Goal: Transaction & Acquisition: Book appointment/travel/reservation

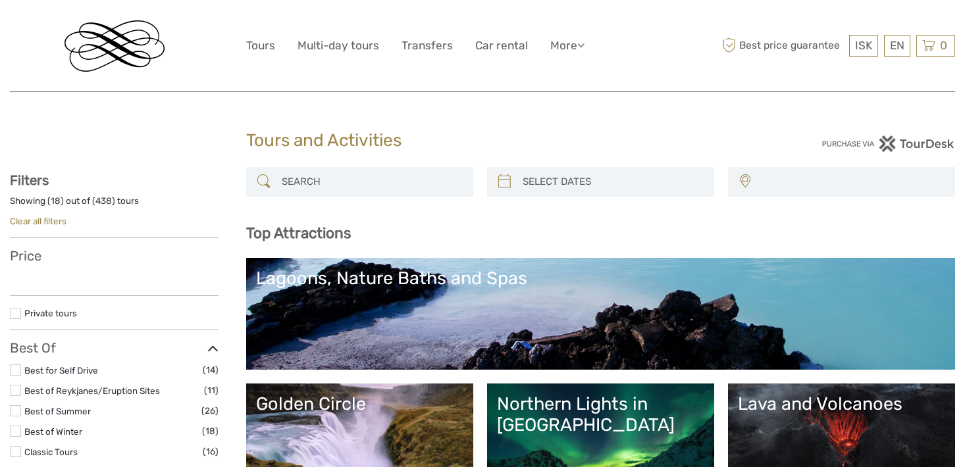
select select
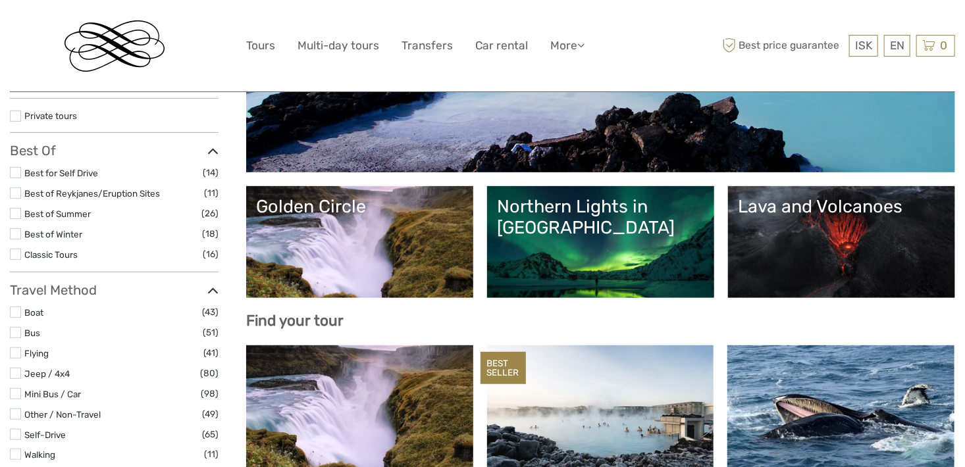
click at [557, 231] on div "Northern Lights in Iceland" at bounding box center [600, 217] width 207 height 43
select select
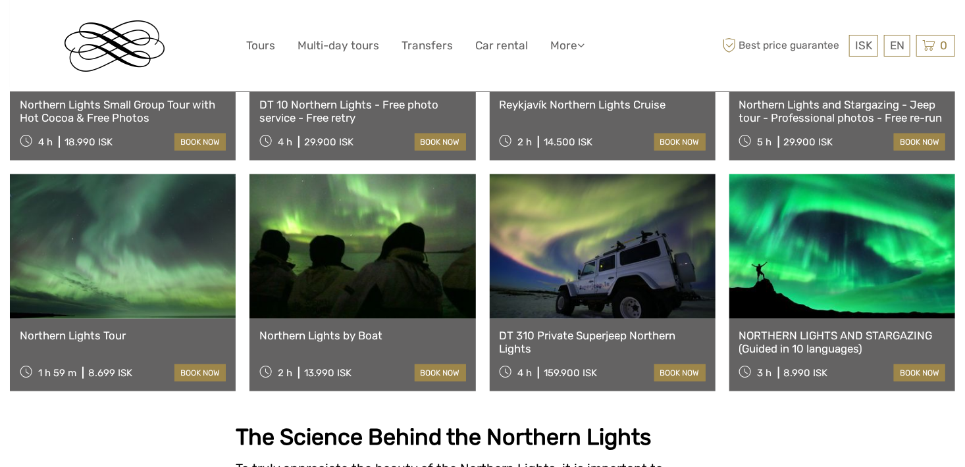
scroll to position [658, 0]
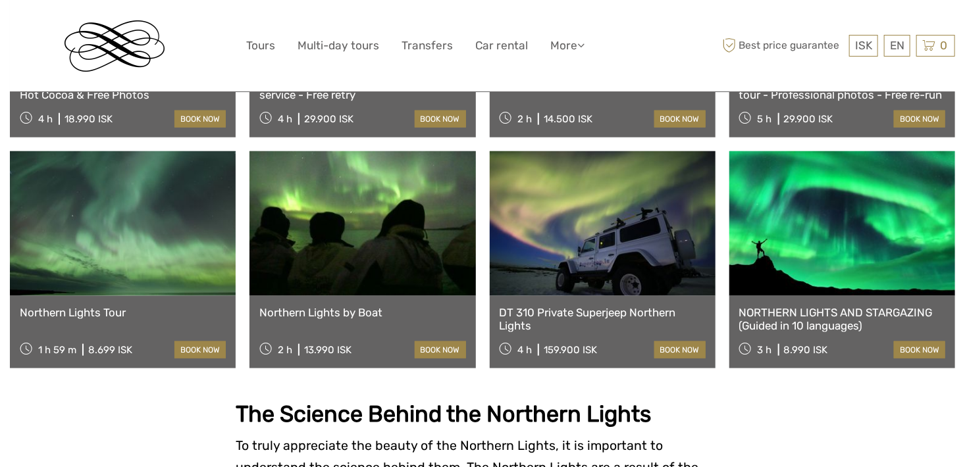
click at [78, 306] on link "Northern Lights Tour" at bounding box center [123, 312] width 206 height 13
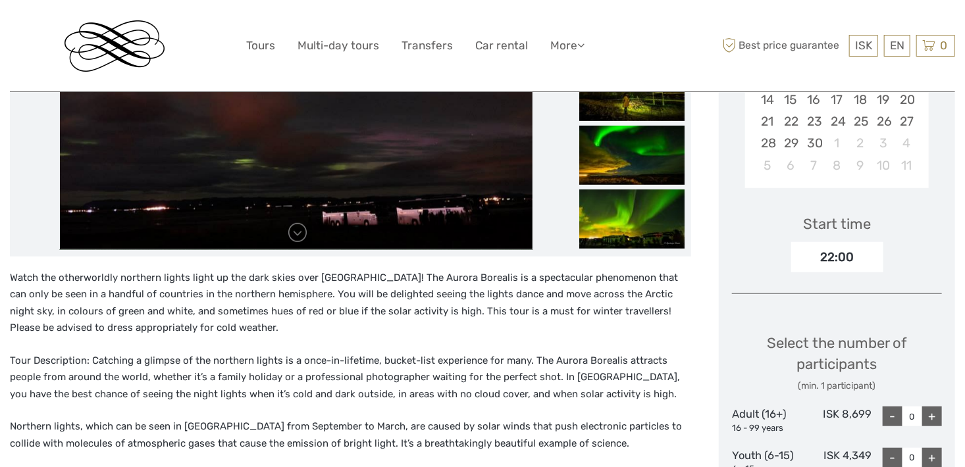
scroll to position [263, 0]
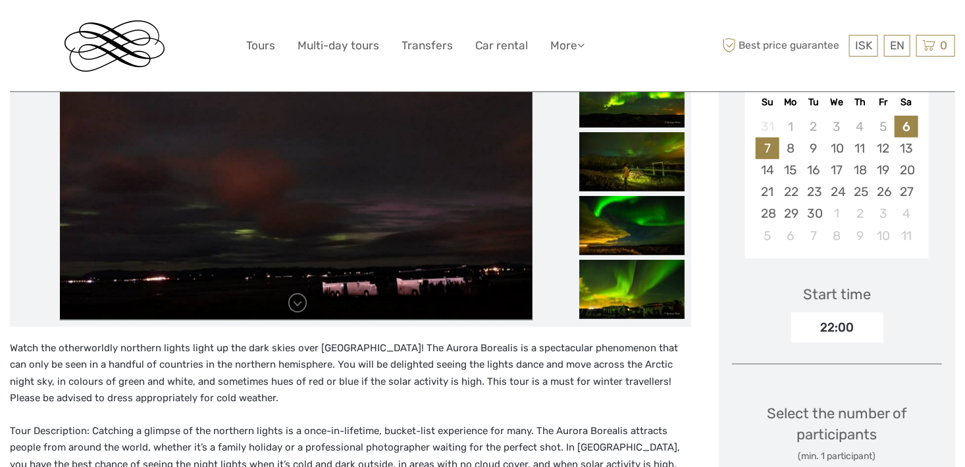
click at [766, 151] on div "7" at bounding box center [767, 149] width 23 height 22
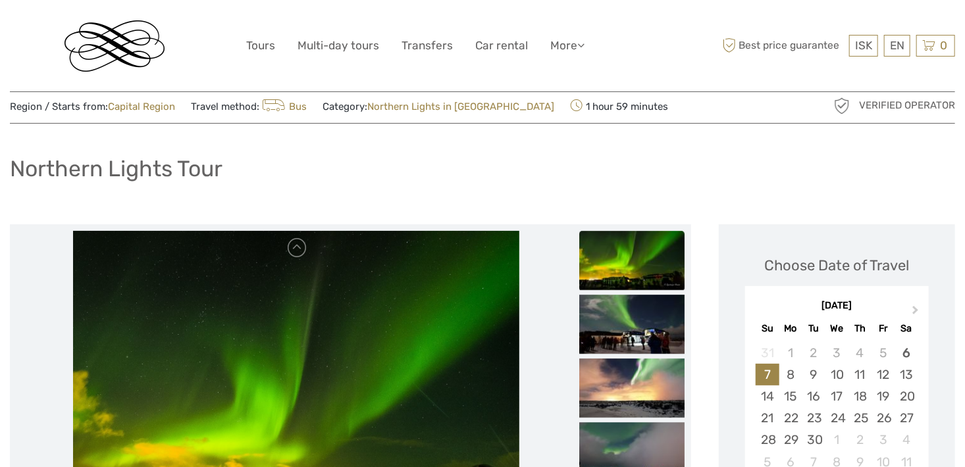
scroll to position [0, 0]
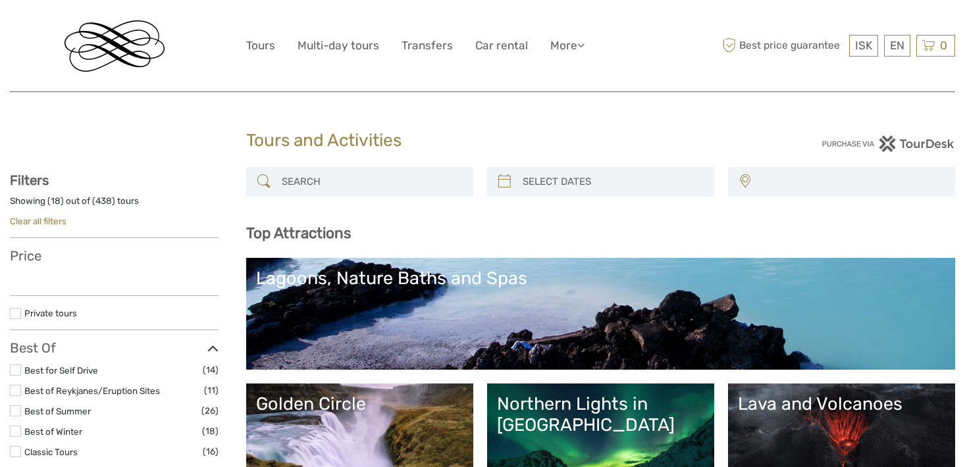
select select
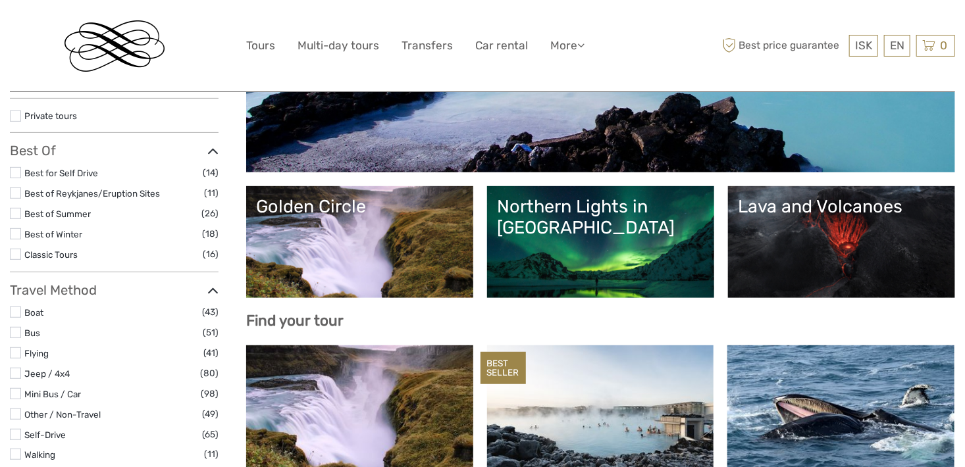
select select
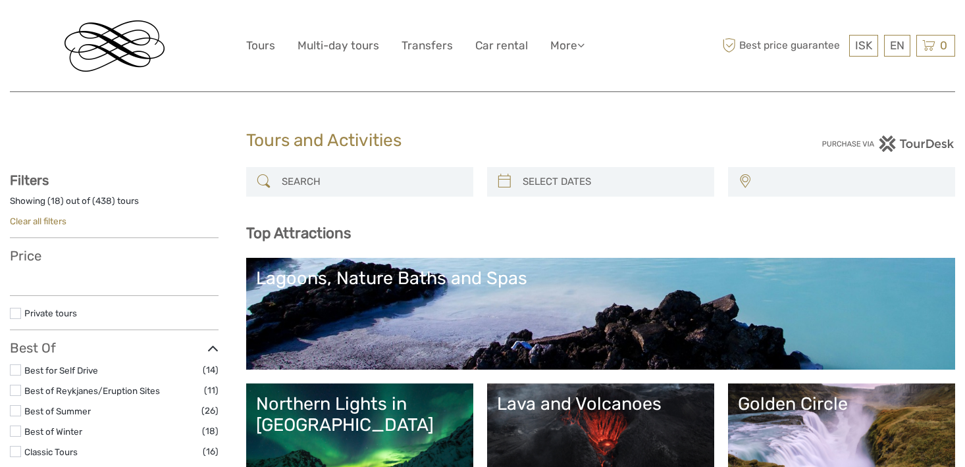
select select
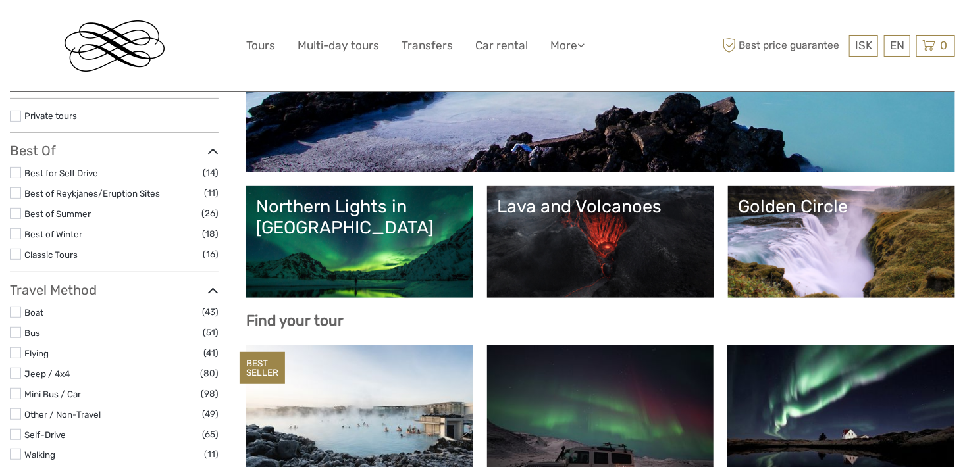
select select
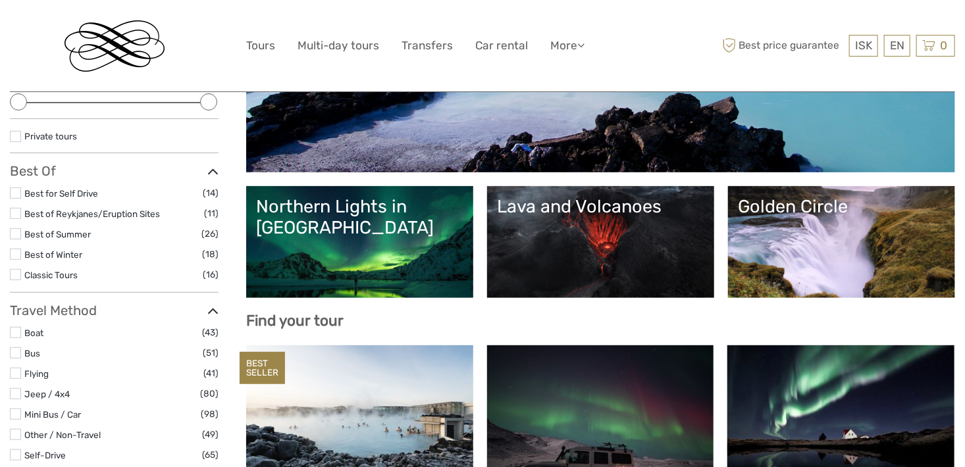
click at [345, 214] on div "Northern Lights in [GEOGRAPHIC_DATA]" at bounding box center [359, 217] width 207 height 43
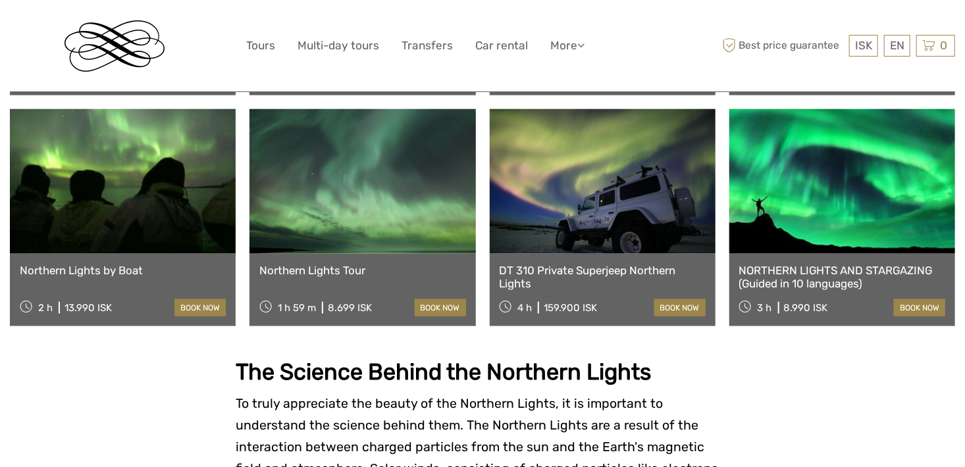
scroll to position [724, 0]
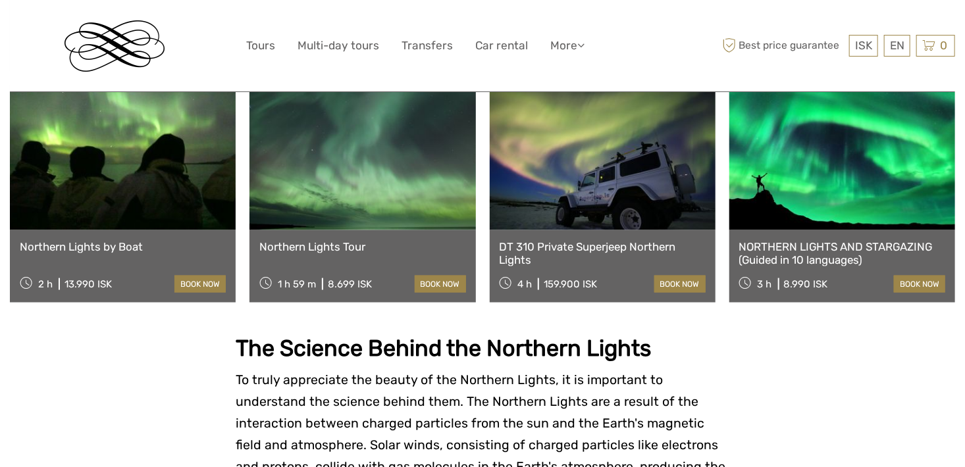
click at [313, 240] on link "Northern Lights Tour" at bounding box center [362, 246] width 206 height 13
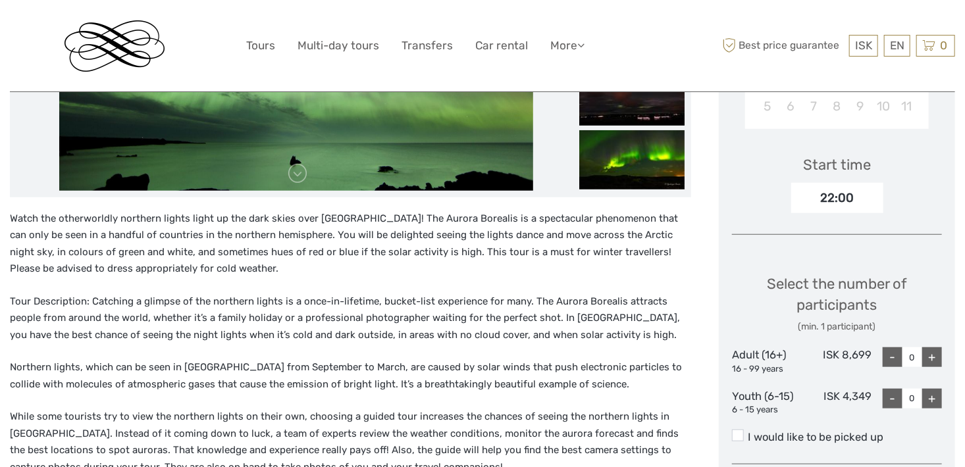
scroll to position [395, 0]
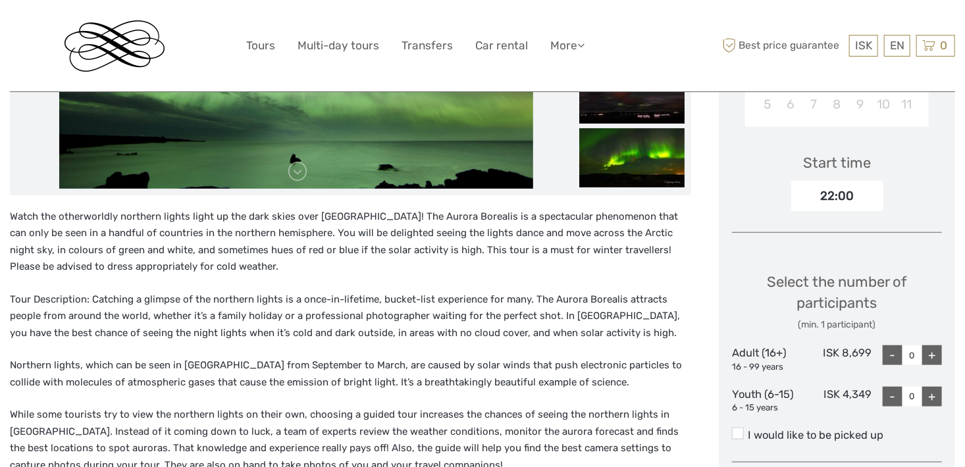
click at [935, 357] on div "+" at bounding box center [932, 356] width 20 height 20
type input "2"
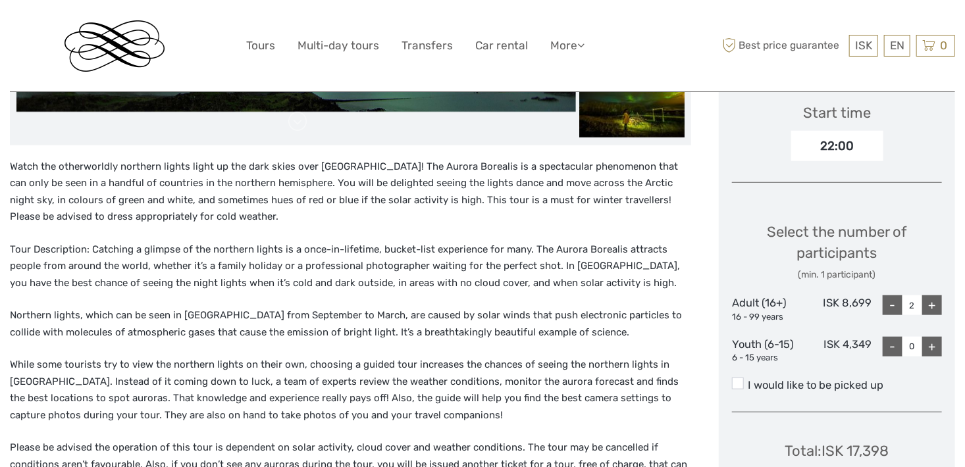
scroll to position [461, 0]
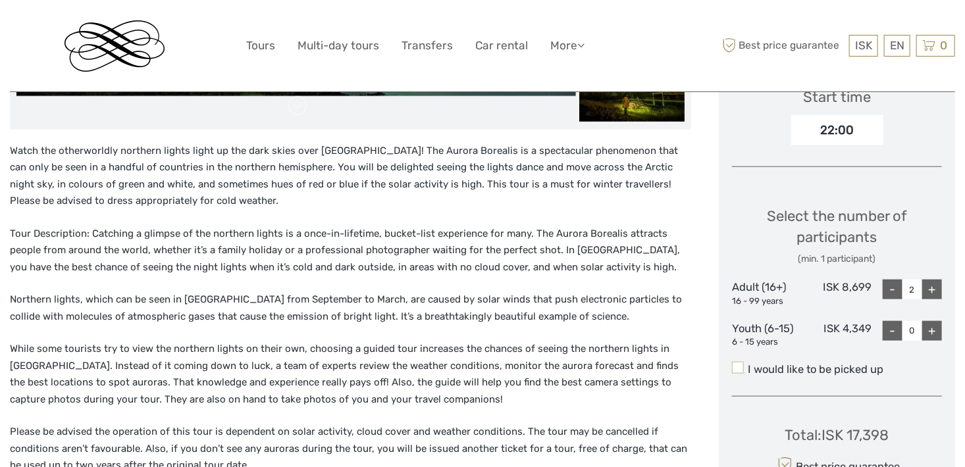
click at [738, 370] on span at bounding box center [738, 368] width 12 height 12
click at [748, 365] on input "I would like to be picked up" at bounding box center [748, 365] width 0 height 0
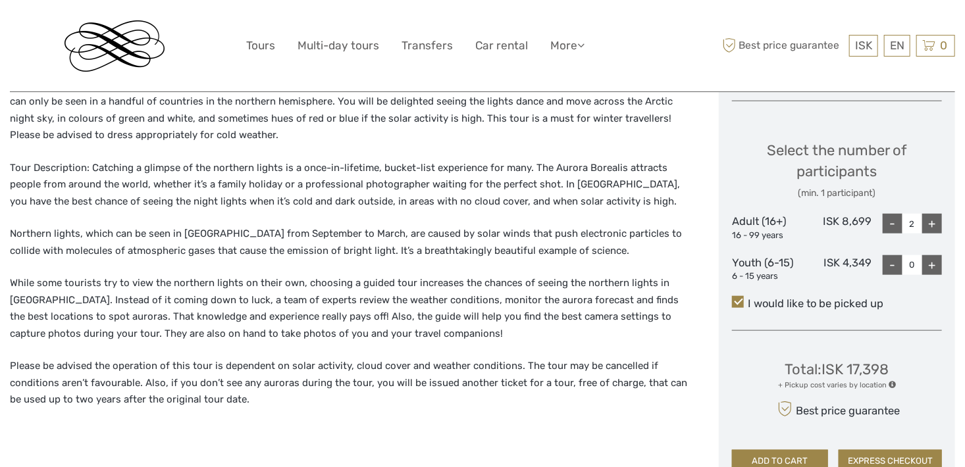
scroll to position [592, 0]
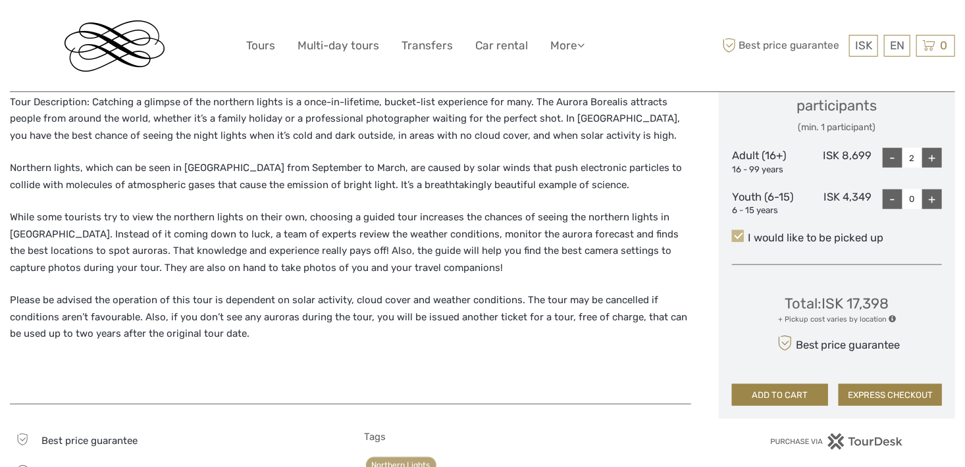
click at [740, 237] on span at bounding box center [738, 236] width 12 height 12
click at [748, 233] on input "I would like to be picked up" at bounding box center [748, 233] width 0 height 0
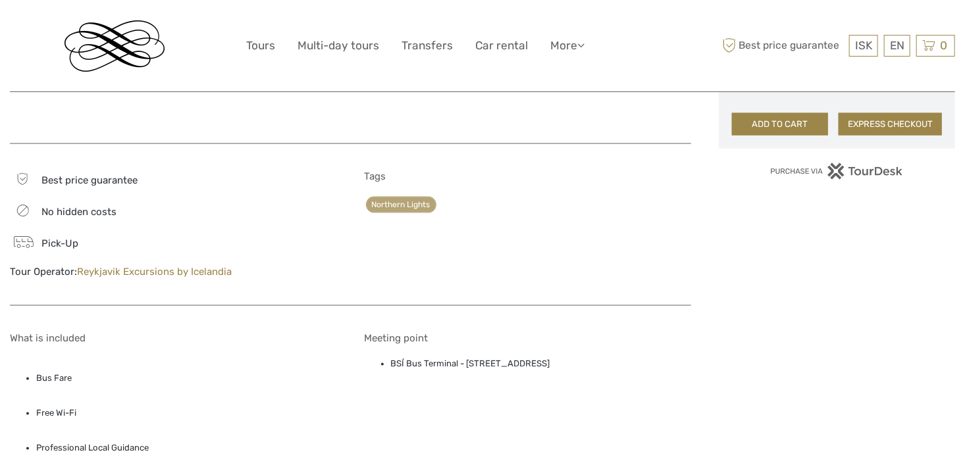
scroll to position [856, 0]
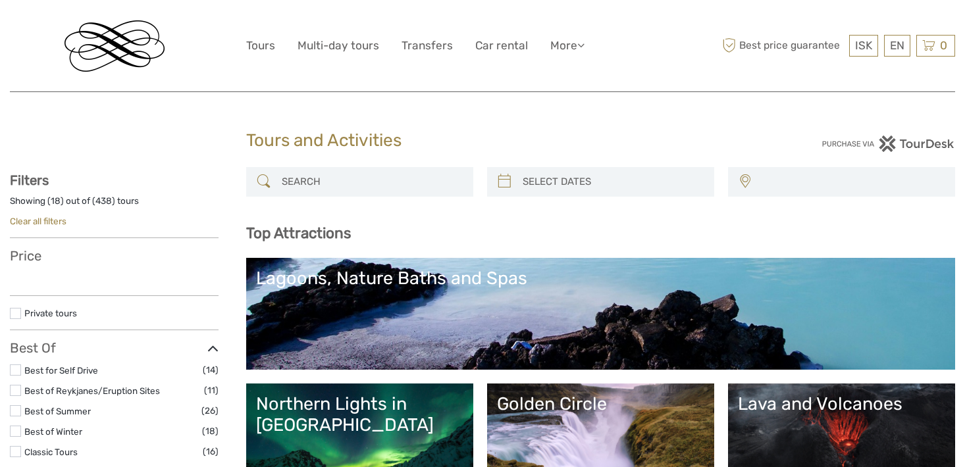
select select
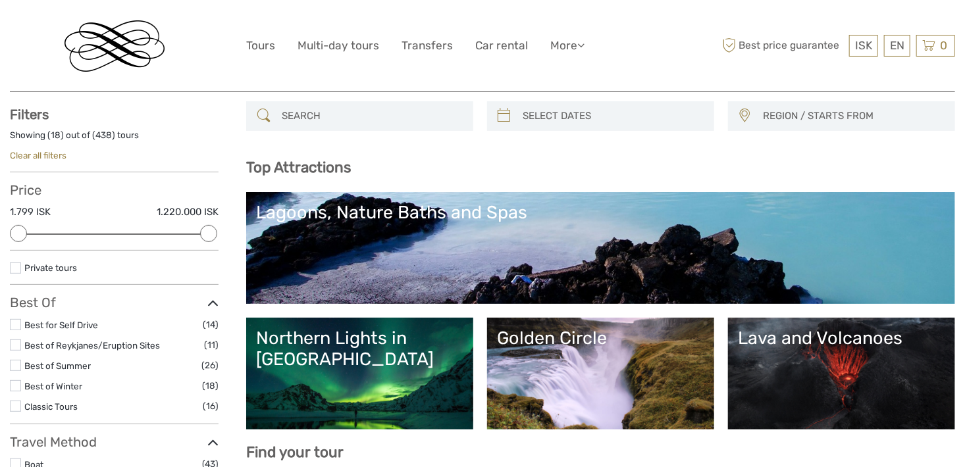
click at [358, 342] on div "Northern Lights in [GEOGRAPHIC_DATA]" at bounding box center [359, 349] width 207 height 43
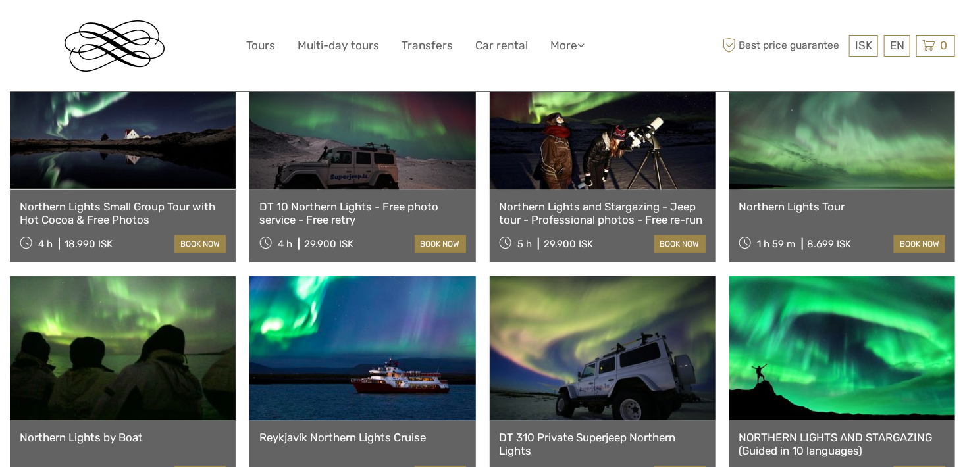
scroll to position [527, 0]
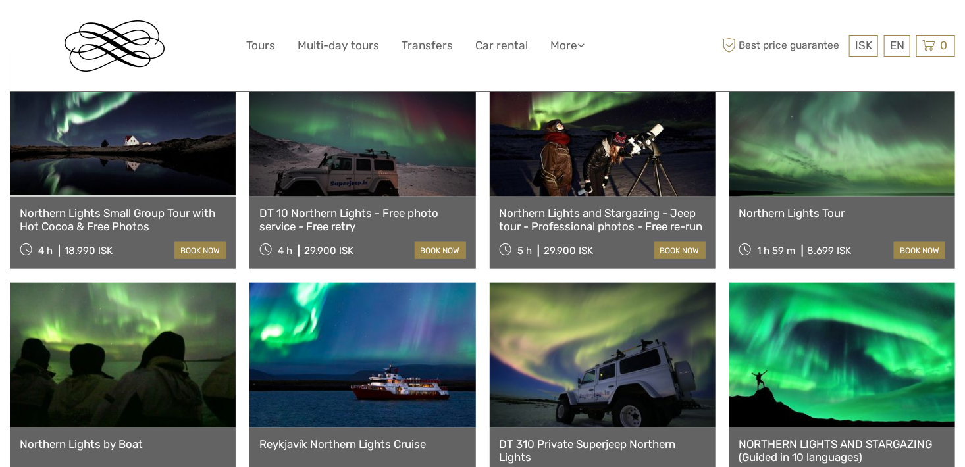
click at [804, 207] on link "Northern Lights Tour" at bounding box center [842, 213] width 206 height 13
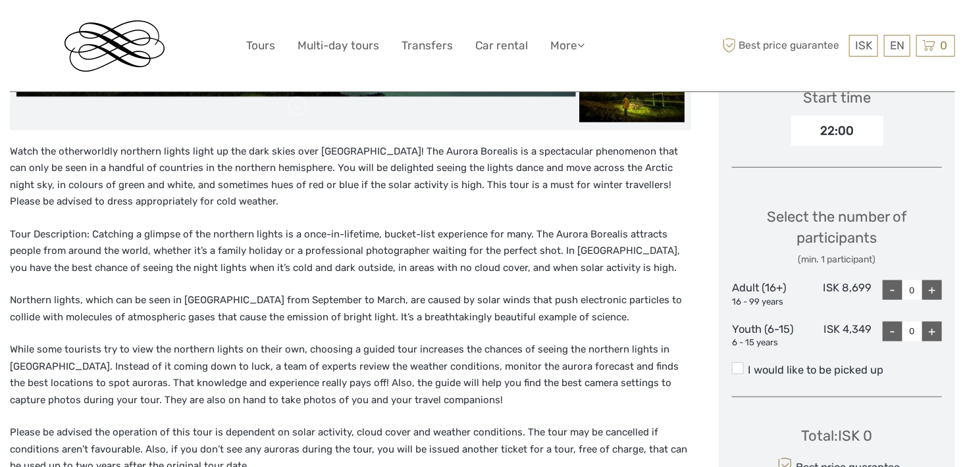
scroll to position [461, 0]
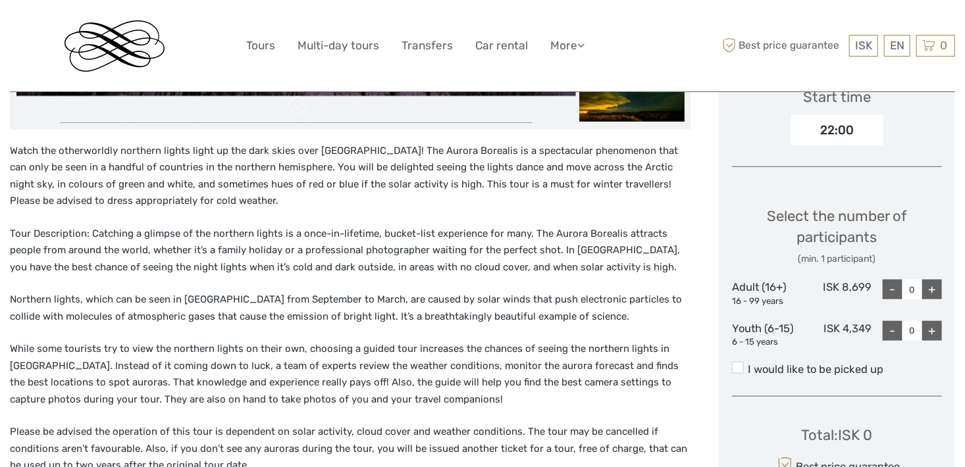
click at [934, 288] on div "+" at bounding box center [932, 290] width 20 height 20
type input "2"
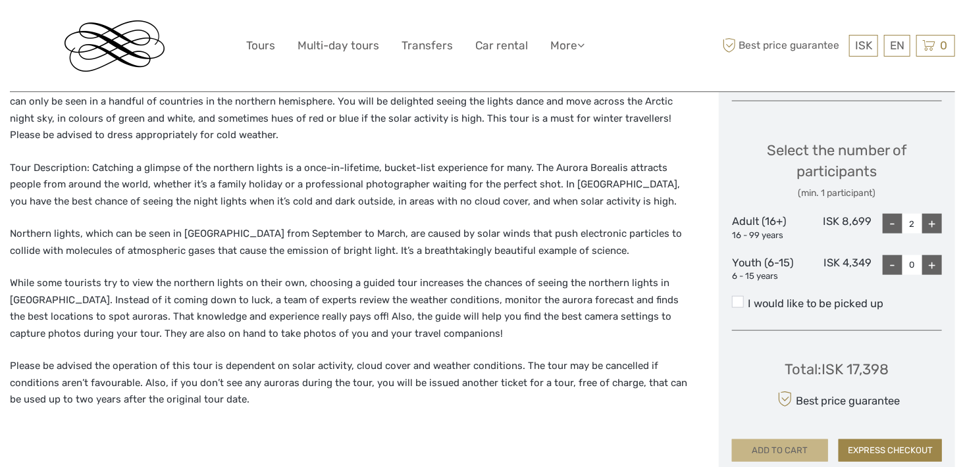
scroll to position [592, 0]
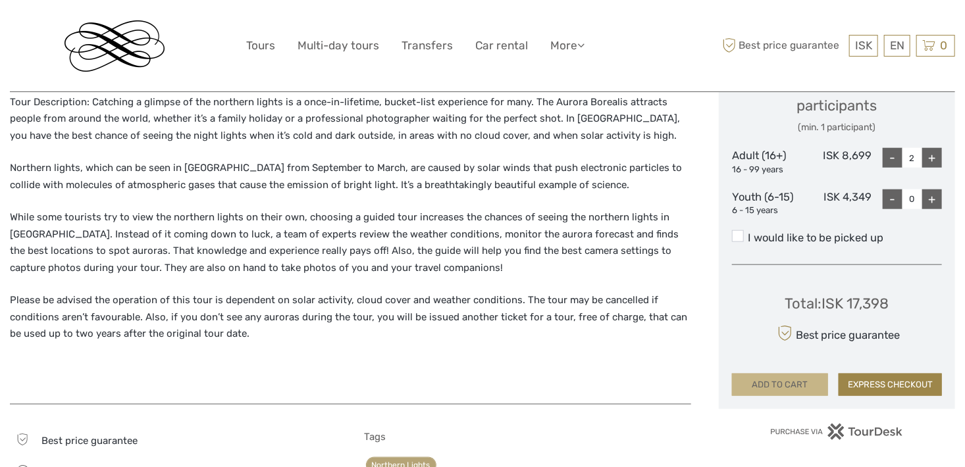
click at [782, 388] on button "ADD TO CART" at bounding box center [780, 385] width 96 height 22
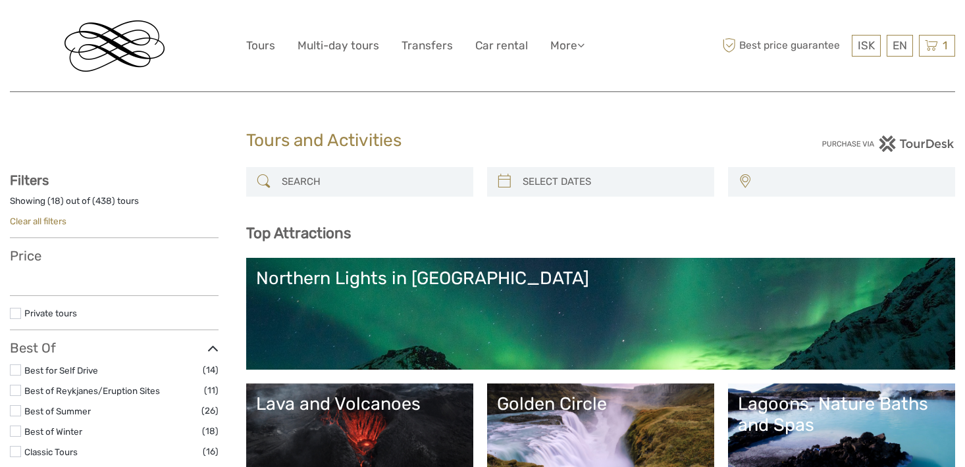
select select
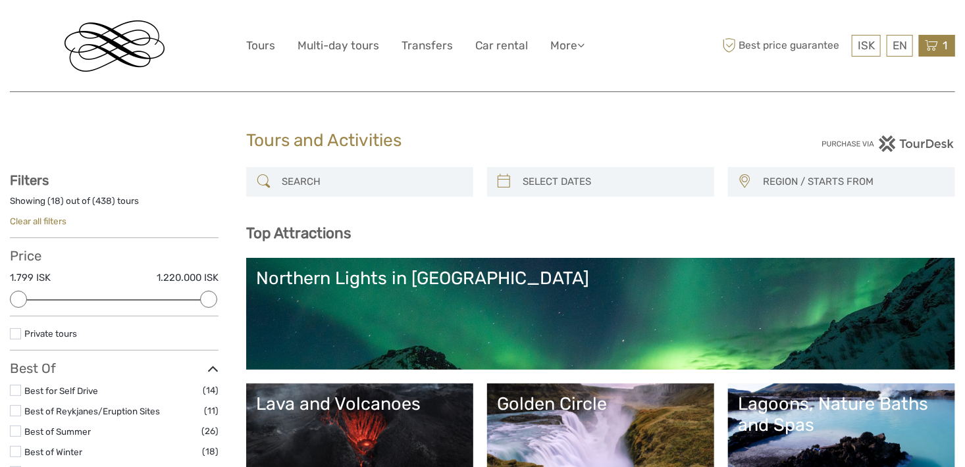
click at [939, 46] on div "1 Items Northern Lights Tour 2x Adult (16+) Saturday, 06 September 2025 - 10:00…" at bounding box center [937, 46] width 36 height 22
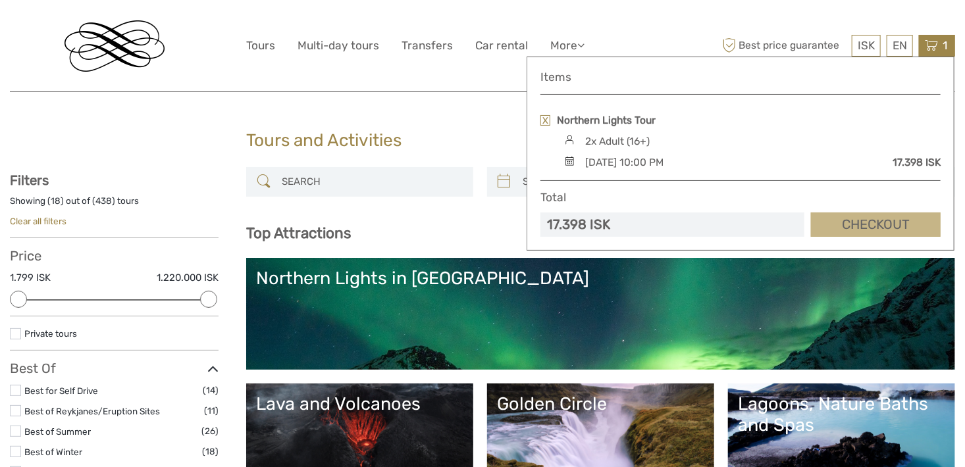
click at [869, 222] on link "Checkout" at bounding box center [876, 225] width 130 height 24
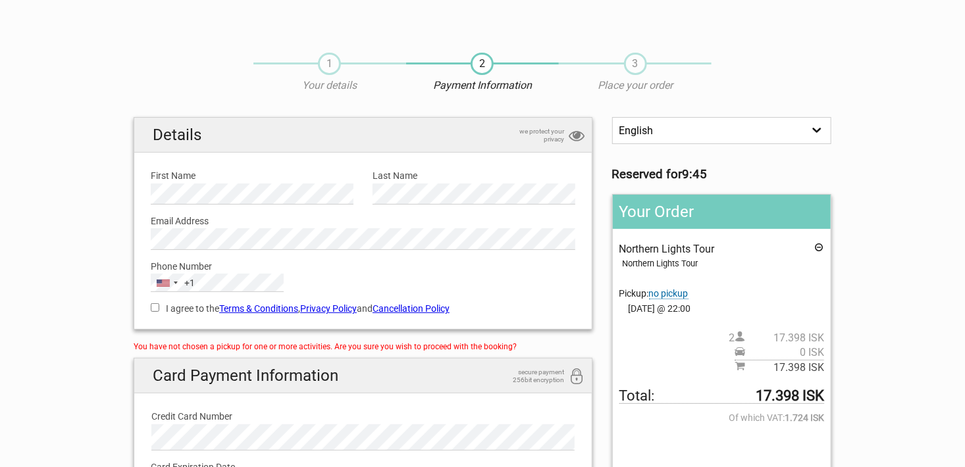
click at [158, 308] on input "I agree to the Terms & Conditions , Privacy Policy and Cancellation Policy" at bounding box center [155, 307] width 9 height 9
checkbox input "true"
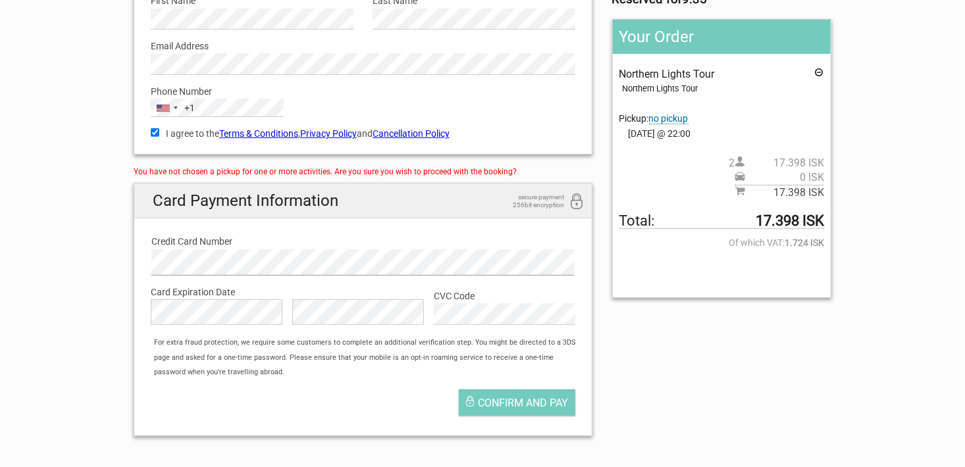
scroll to position [197, 0]
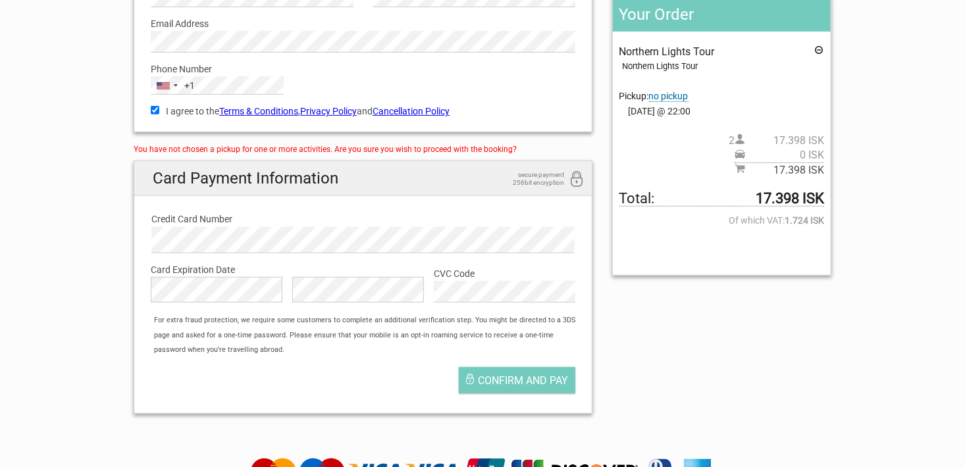
click at [668, 95] on span "no pickup" at bounding box center [668, 96] width 39 height 11
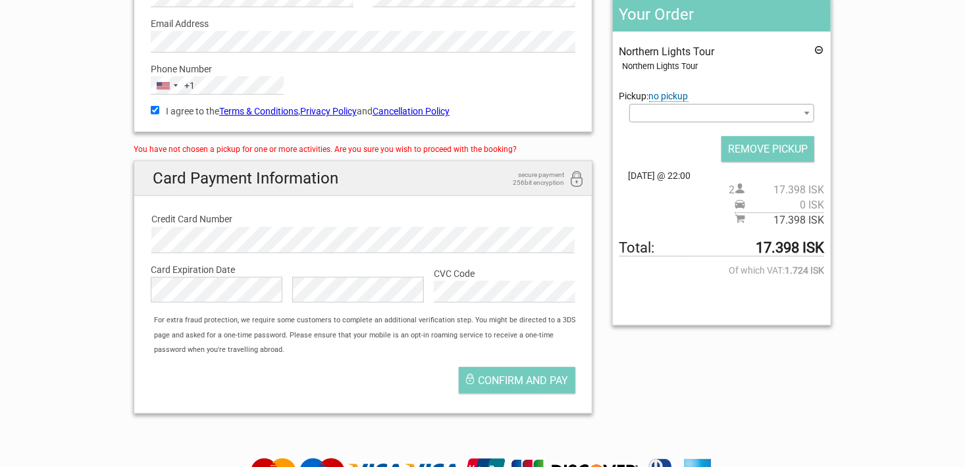
click at [685, 115] on span at bounding box center [721, 113] width 185 height 18
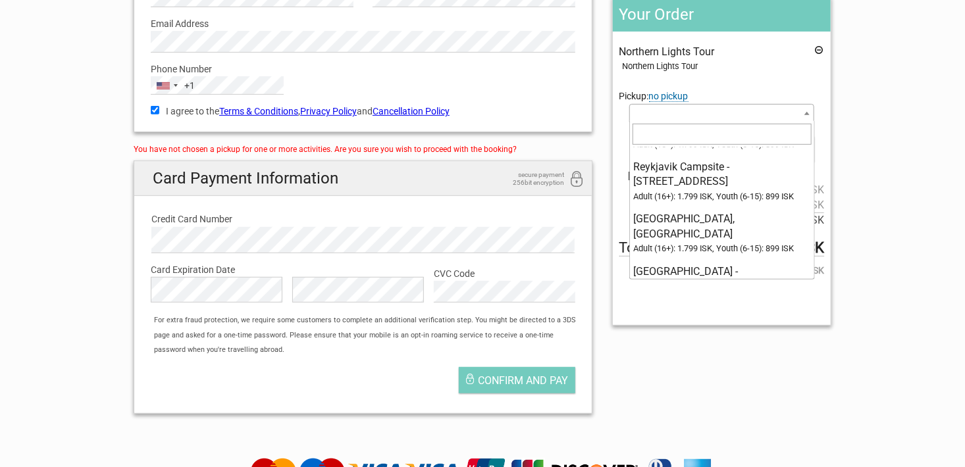
scroll to position [8359, 0]
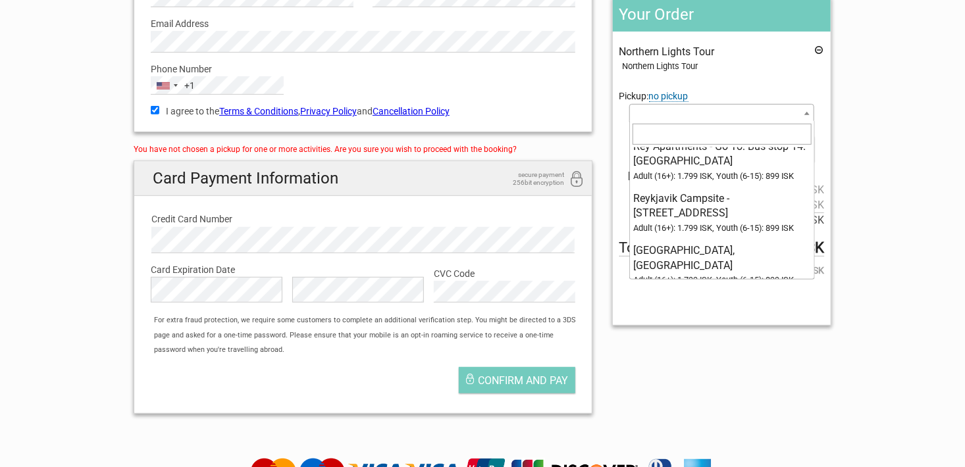
select select "1093090"
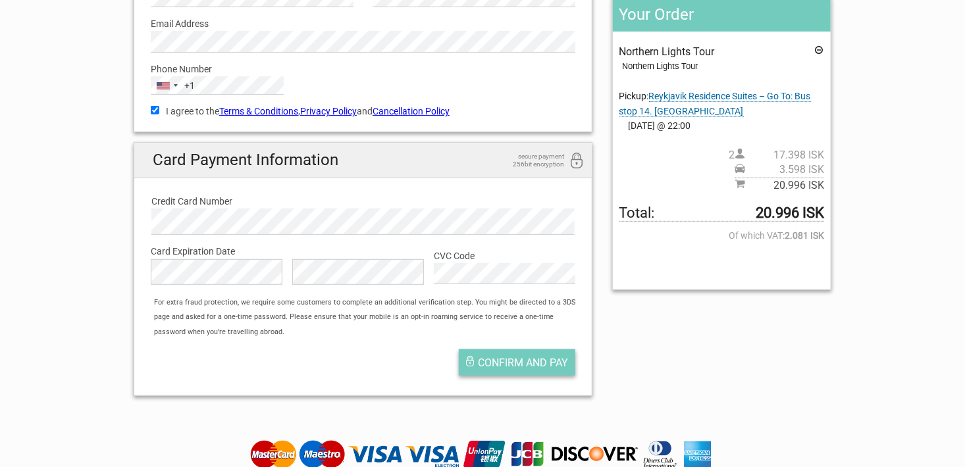
click at [516, 362] on span "Confirm and pay" at bounding box center [523, 363] width 90 height 13
